Goal: Entertainment & Leisure: Consume media (video, audio)

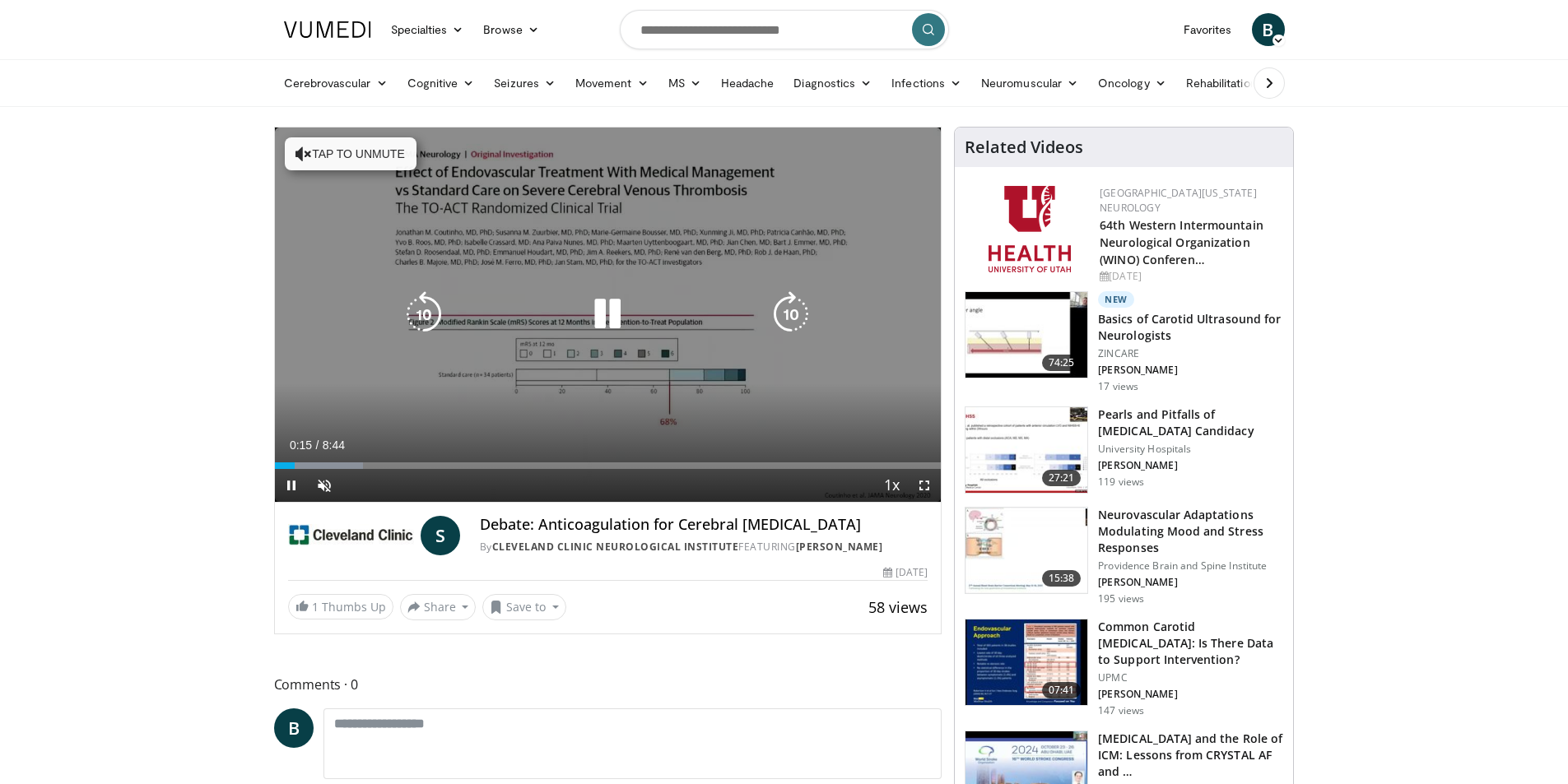
click at [317, 150] on button "Tap to unmute" at bounding box center [350, 154] width 132 height 33
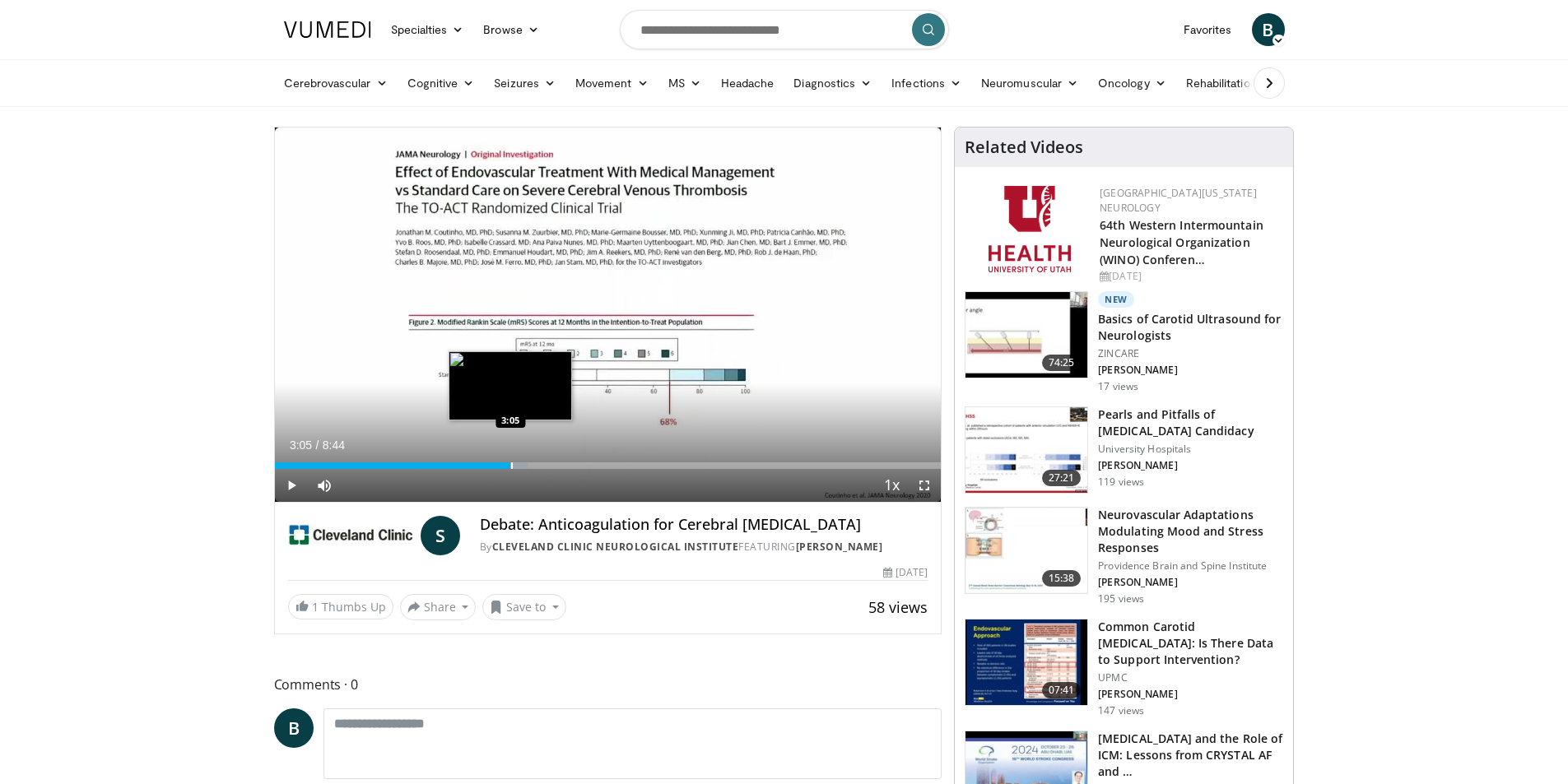
click at [511, 466] on div "Progress Bar" at bounding box center [512, 466] width 2 height 7
click at [511, 466] on div "Progress Bar" at bounding box center [511, 466] width 2 height 7
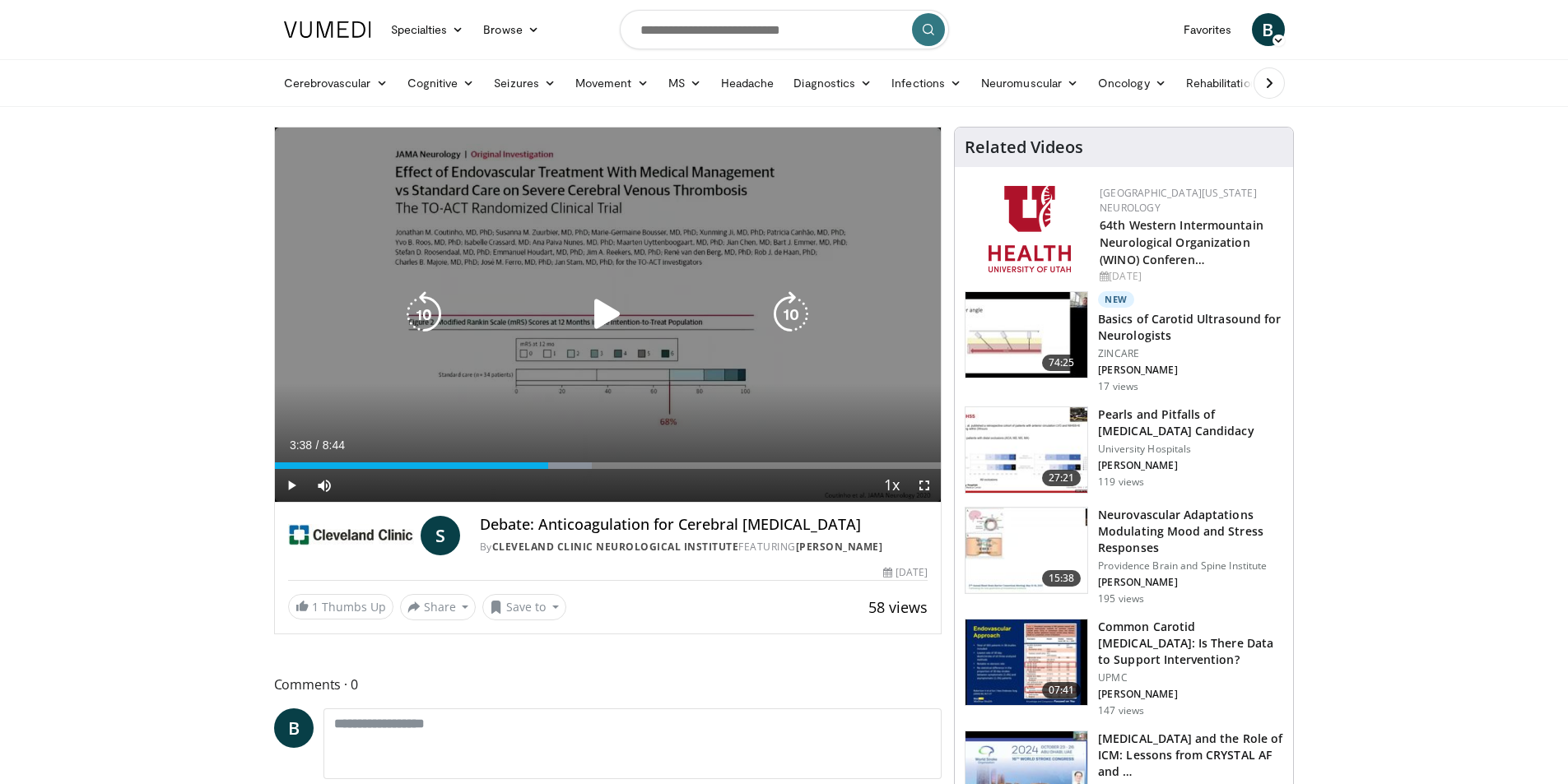
click at [555, 473] on div "Current Time 3:38 / Duration 8:44 Play Skip Backward Skip Forward Mute Loaded :…" at bounding box center [608, 485] width 667 height 33
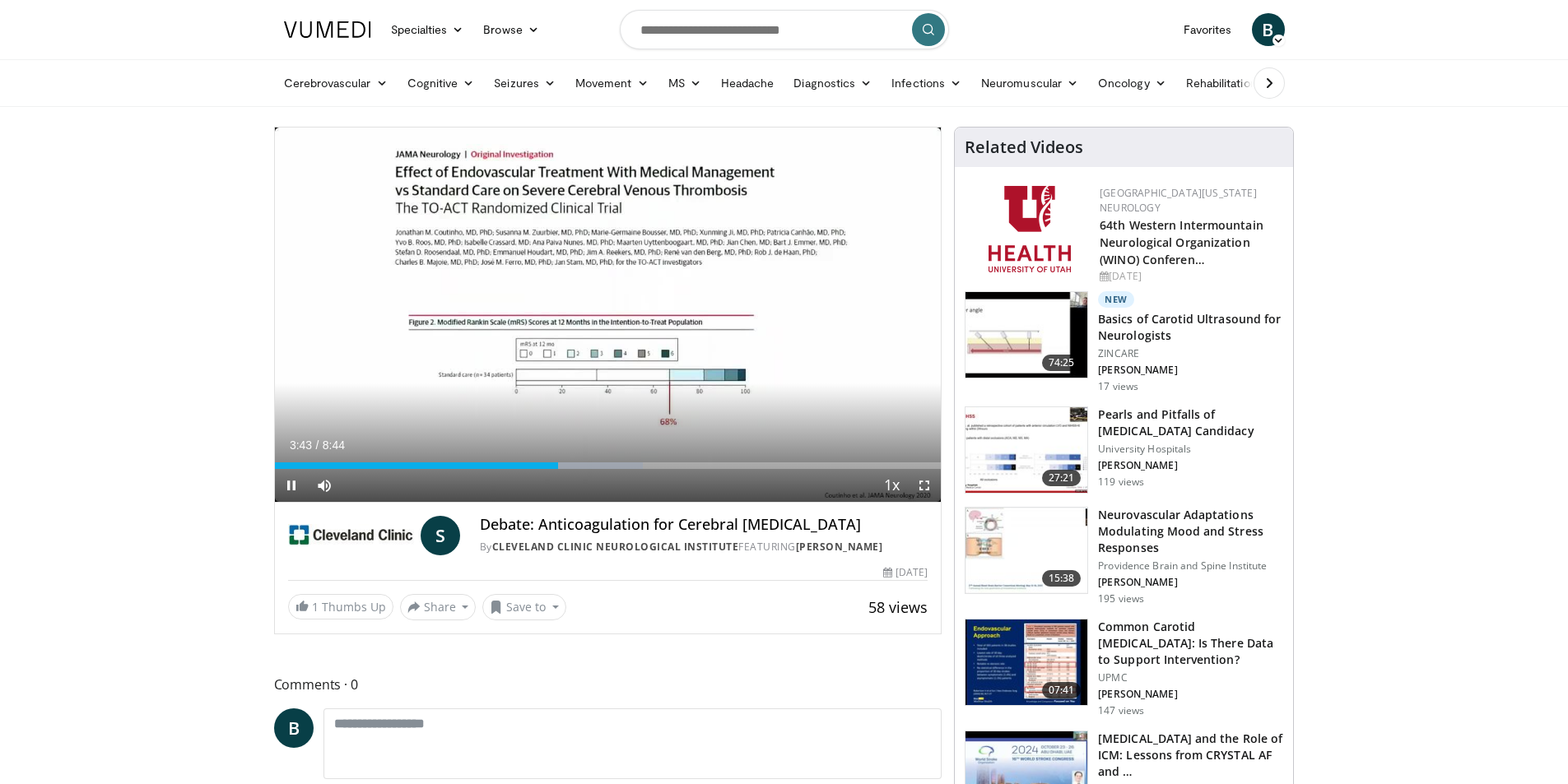
click at [616, 477] on div "Current Time 3:43 / Duration 8:44 Pause Skip Backward Skip Forward Mute Loaded …" at bounding box center [608, 485] width 667 height 33
click at [864, 474] on div "Current Time 3:46 / Duration 8:44 Pause Skip Backward Skip Forward Mute Loaded …" at bounding box center [608, 485] width 667 height 33
